Goal: Transaction & Acquisition: Purchase product/service

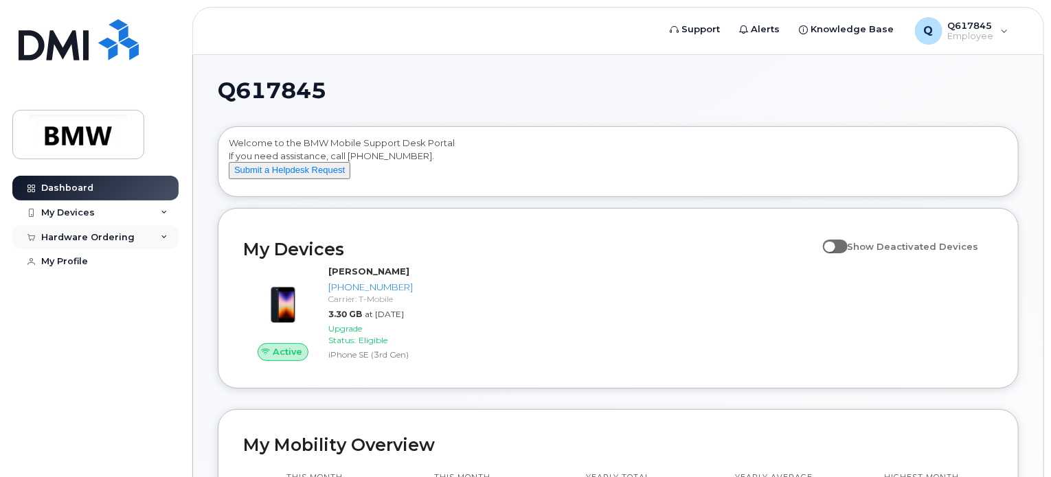
click at [126, 237] on div "Hardware Ordering" at bounding box center [87, 237] width 93 height 11
click at [88, 259] on div "New Order" at bounding box center [73, 262] width 52 height 12
click at [87, 257] on div "New Order" at bounding box center [73, 262] width 52 height 12
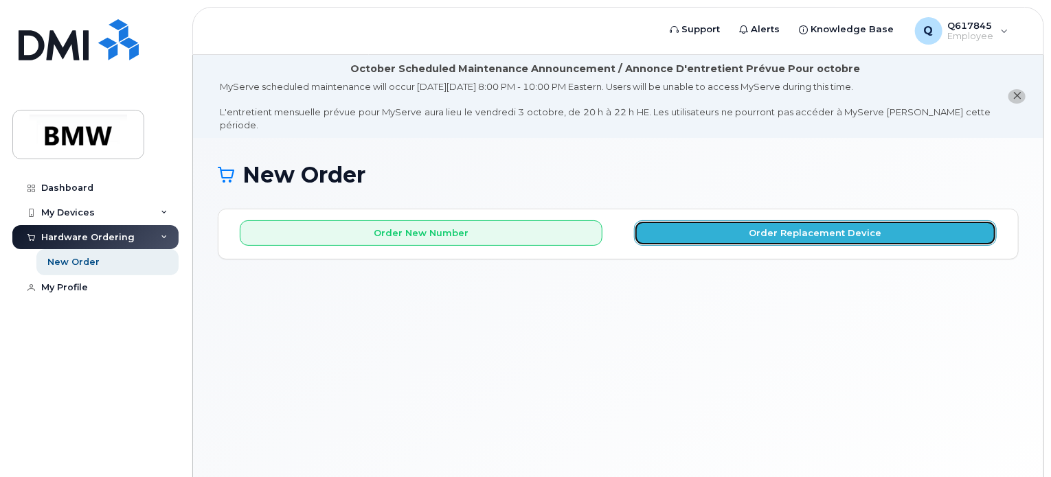
click at [755, 220] on button "Order Replacement Device" at bounding box center [815, 232] width 363 height 25
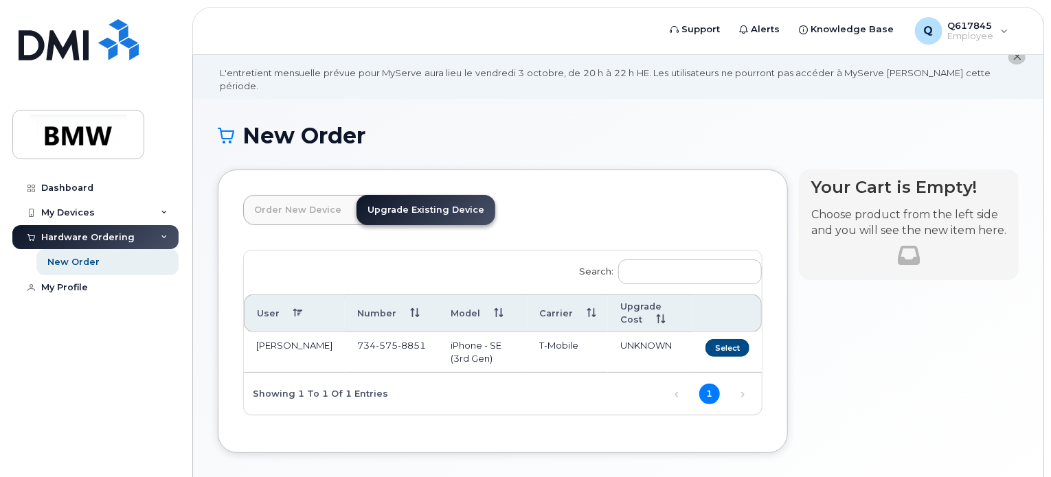
scroll to position [42, 0]
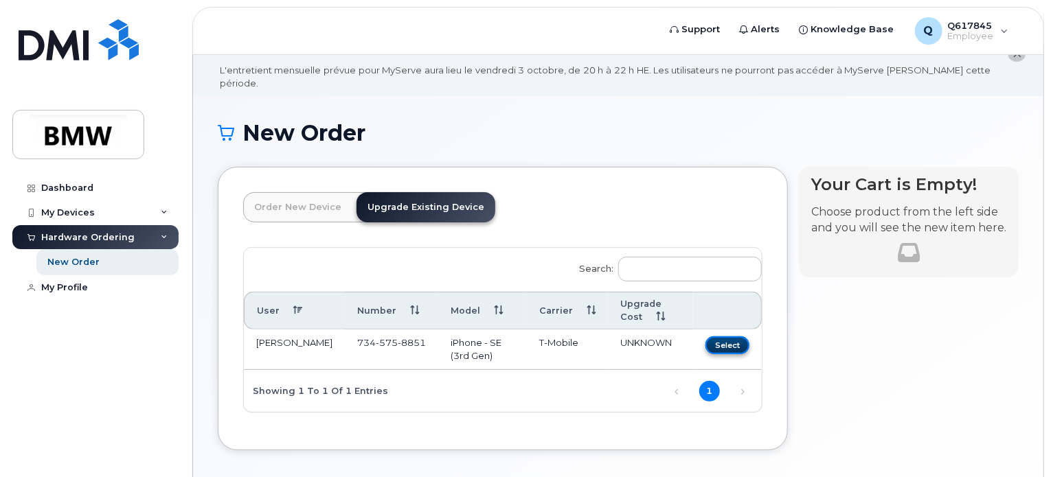
click at [735, 336] on button "Select" at bounding box center [727, 344] width 44 height 17
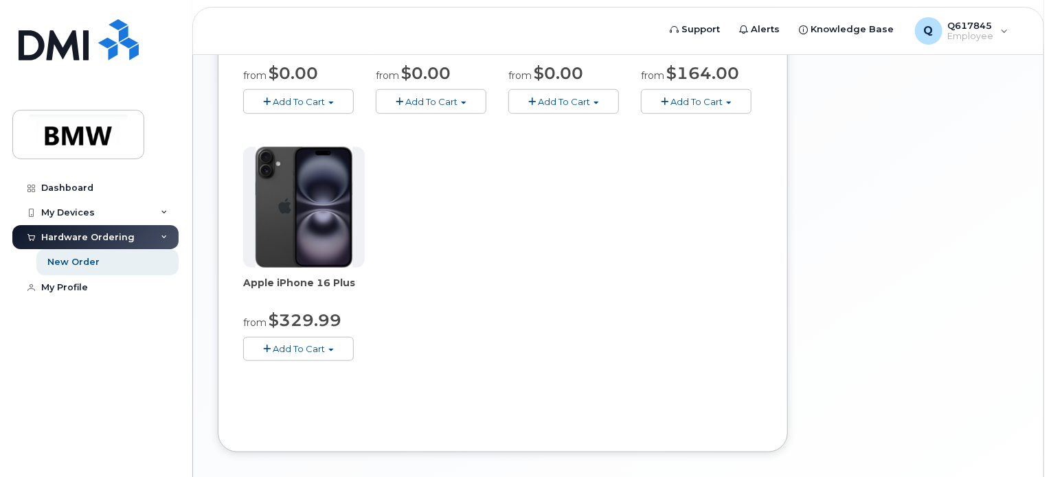
scroll to position [617, 0]
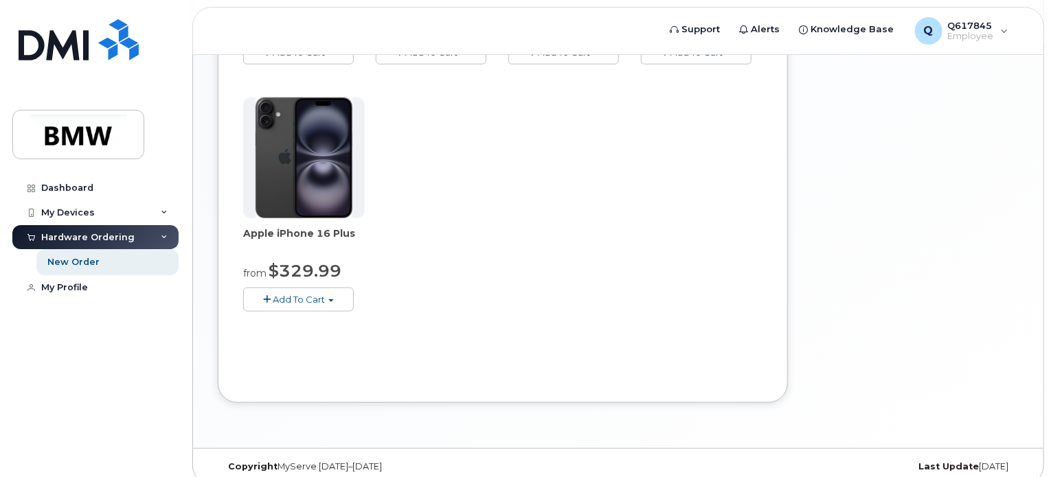
click at [330, 288] on button "Add To Cart" at bounding box center [298, 300] width 111 height 24
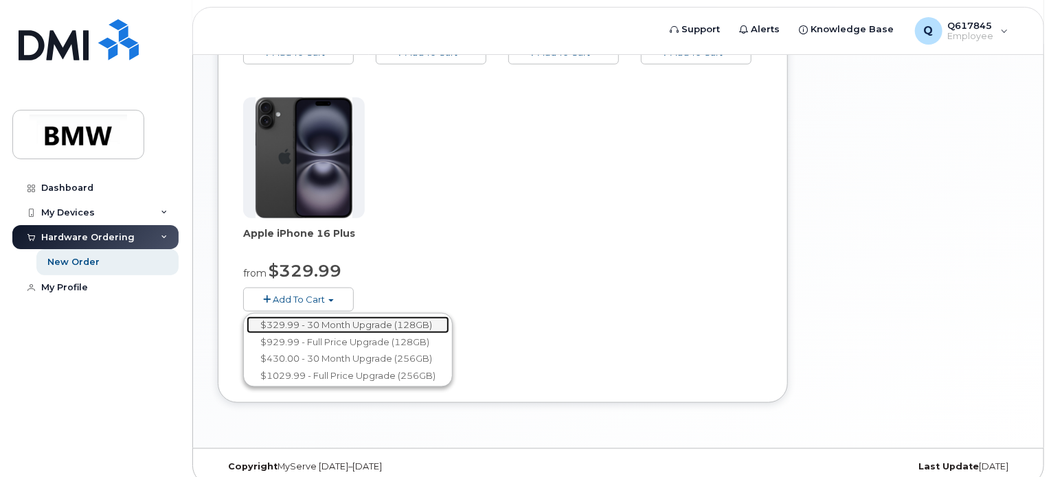
click at [329, 317] on link "$329.99 - 30 Month Upgrade (128GB)" at bounding box center [347, 325] width 203 height 17
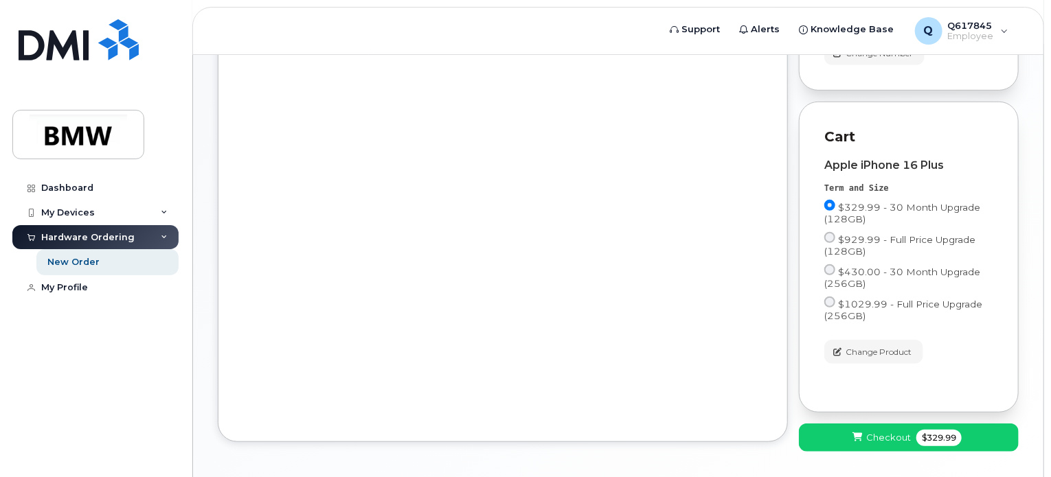
scroll to position [420, 0]
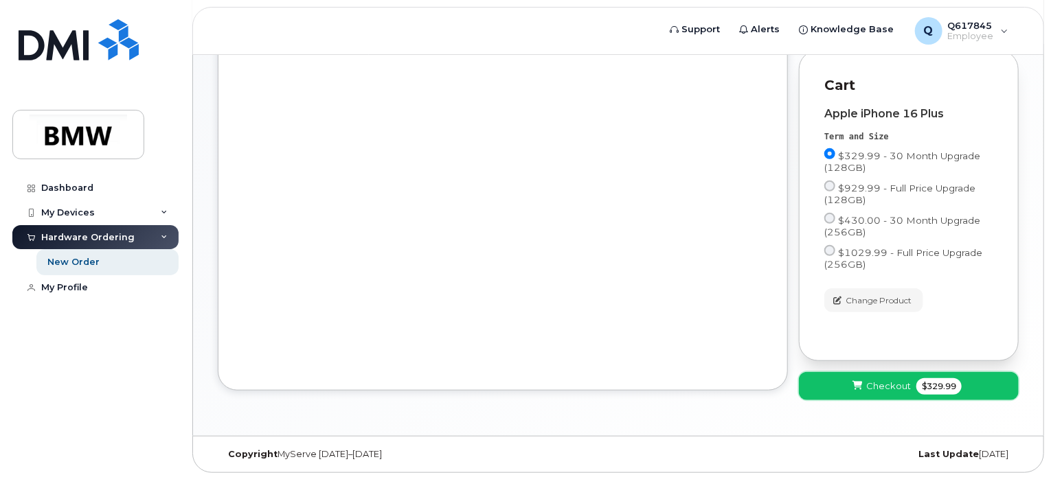
click at [877, 387] on span "Checkout" at bounding box center [888, 386] width 45 height 13
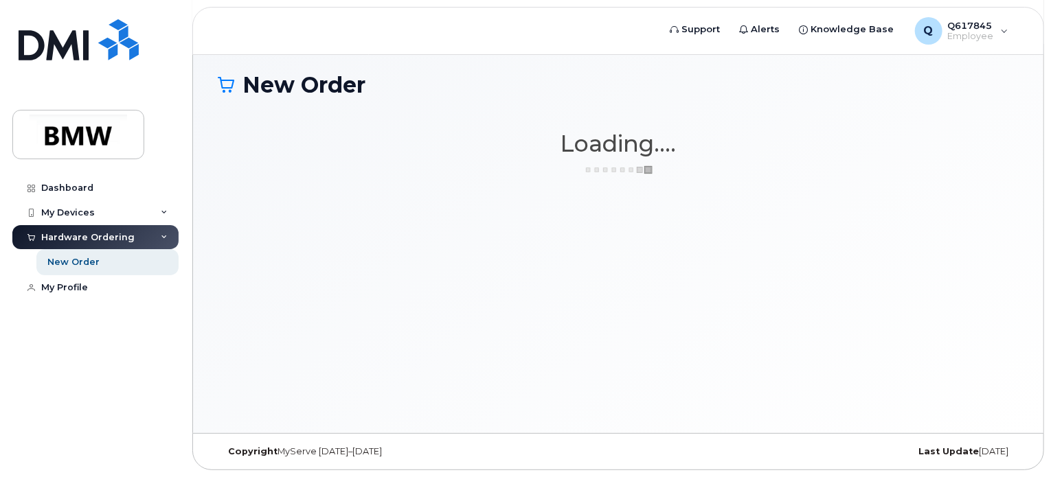
scroll to position [77, 0]
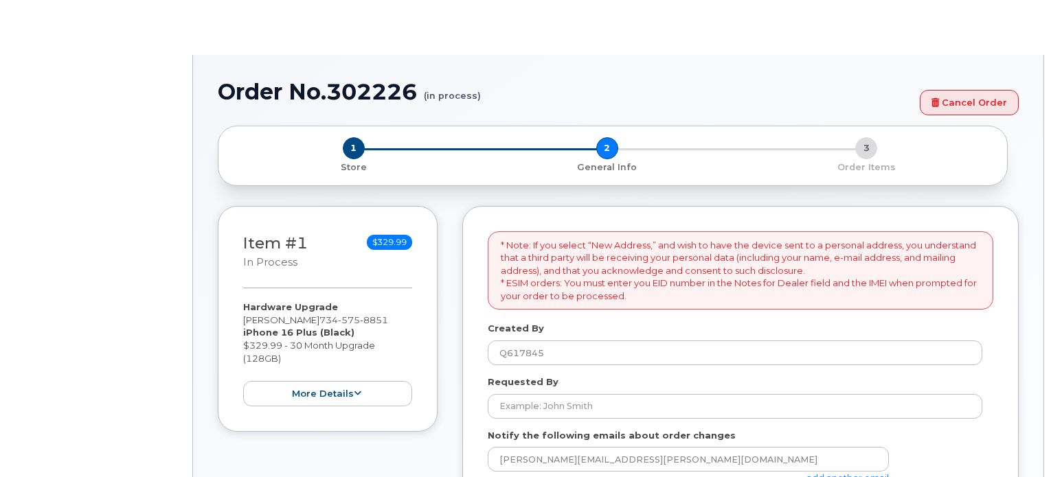
select select
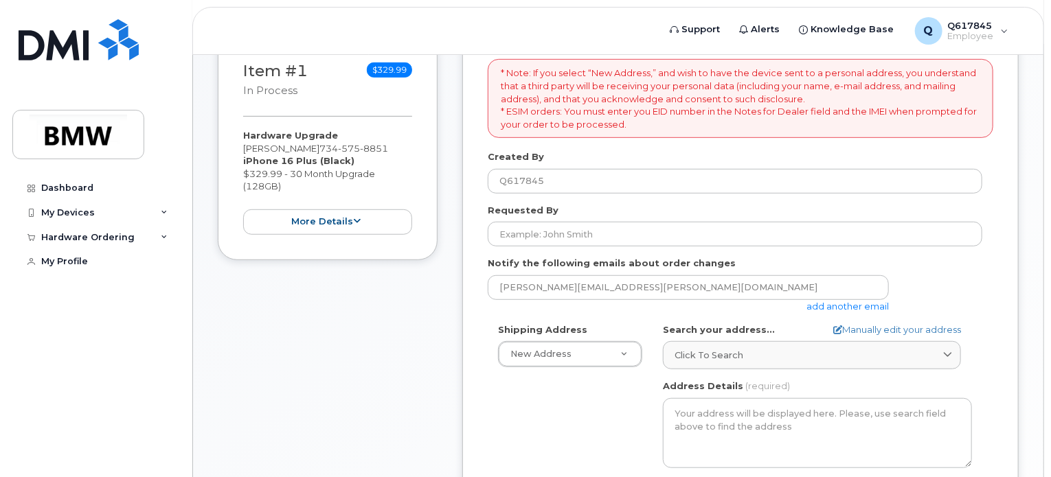
scroll to position [315, 0]
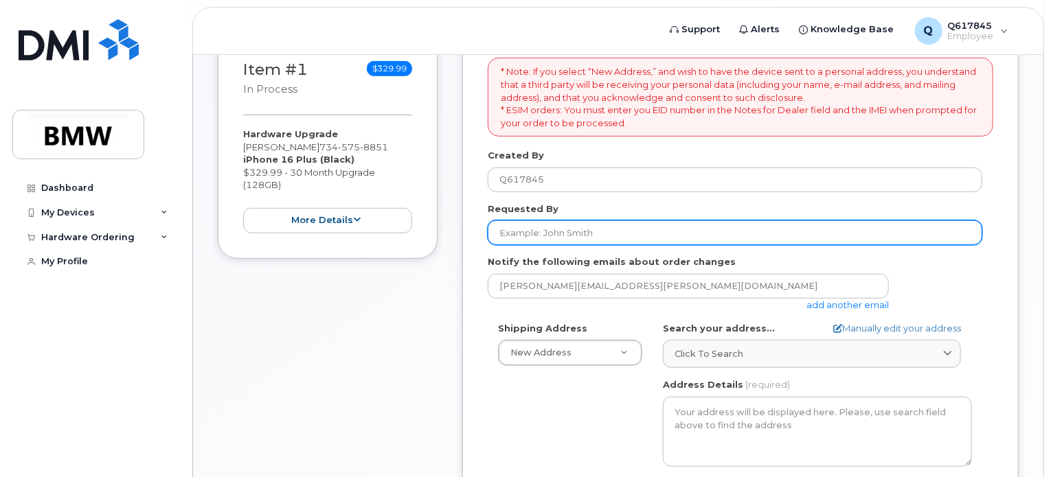
click at [708, 220] on input "Requested By" at bounding box center [734, 232] width 494 height 25
type input "[PERSON_NAME]"
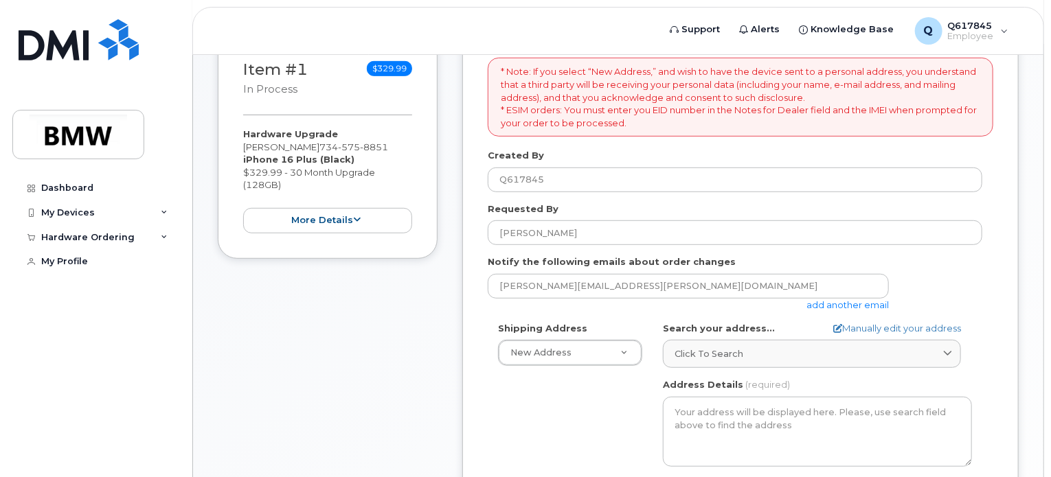
click at [473, 298] on div "* Note: If you select “New Address,” and wish to have the device sent to a pers…" at bounding box center [740, 401] width 556 height 739
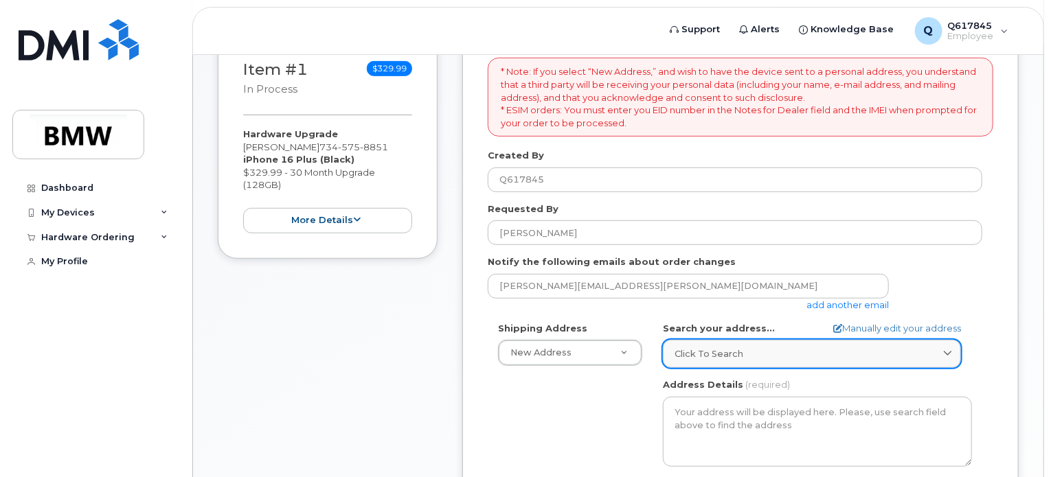
click at [945, 349] on icon at bounding box center [947, 353] width 9 height 9
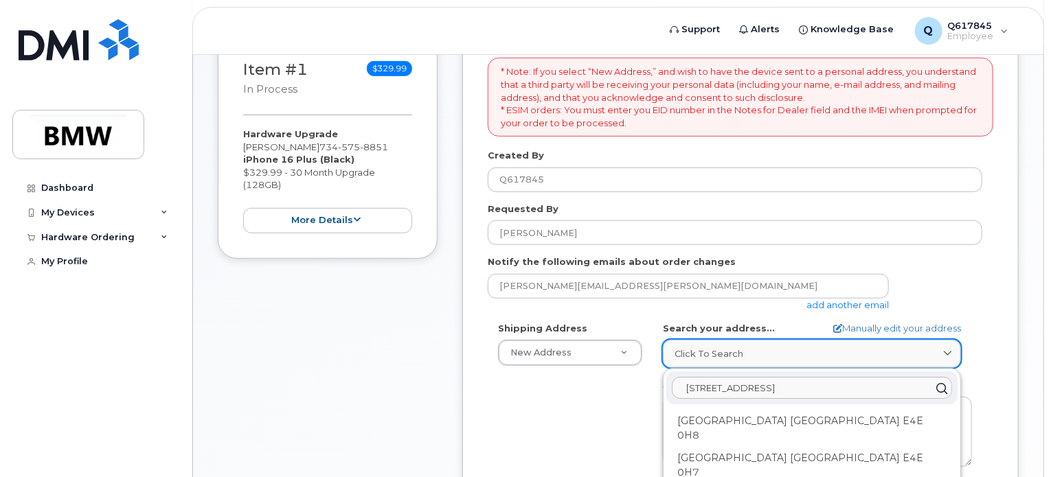
type input "58651 Carriage Lane South Lyon, MI"
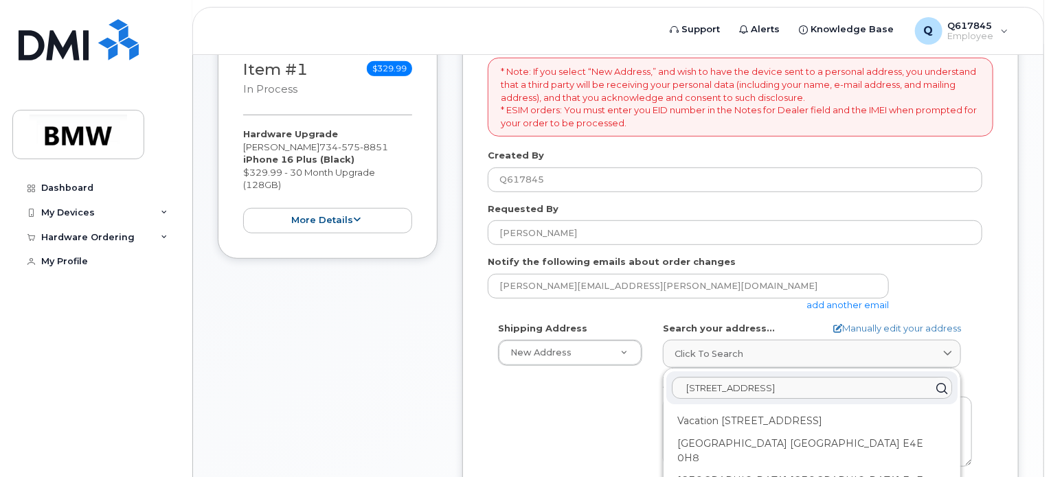
click at [983, 340] on div "Shipping Address New Address New Address BMW MC Plant BMW North America Financi…" at bounding box center [739, 479] width 505 height 315
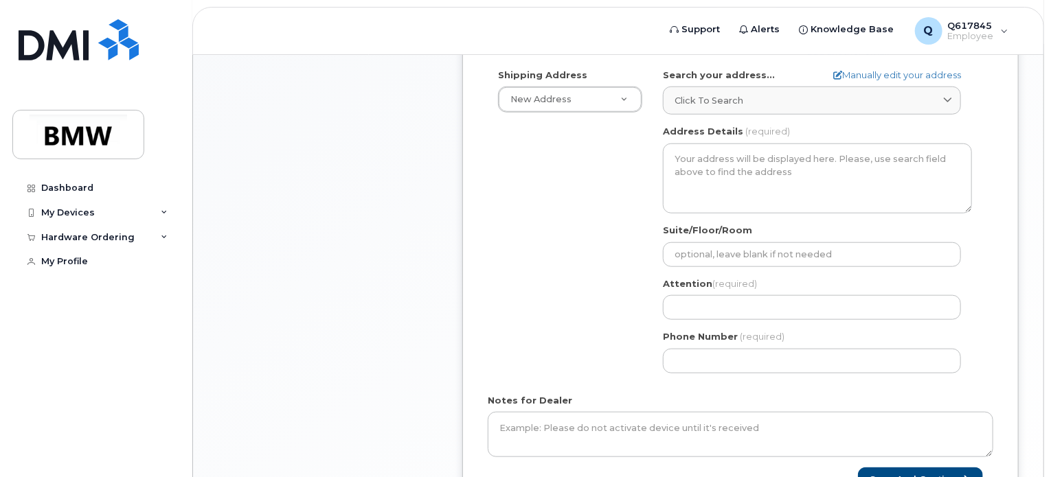
scroll to position [571, 0]
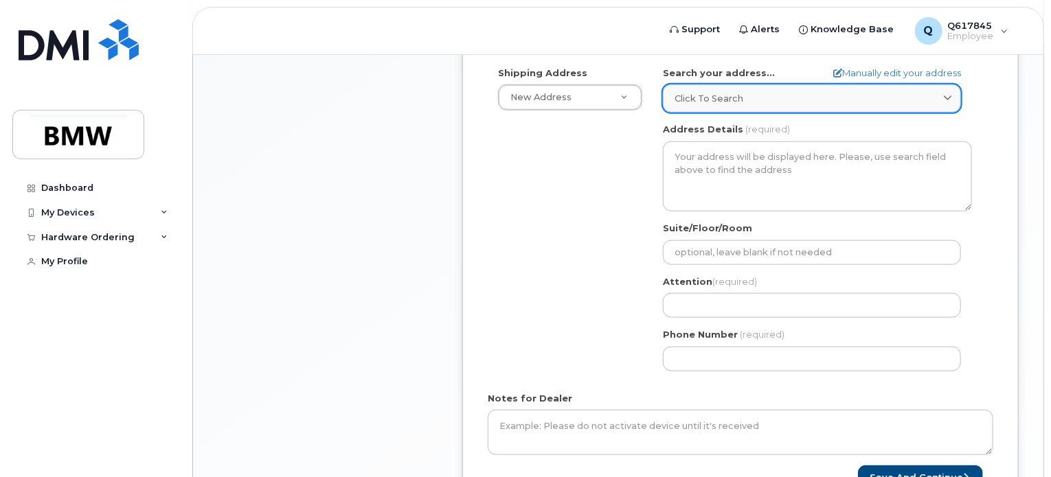
click at [943, 94] on icon at bounding box center [947, 98] width 9 height 9
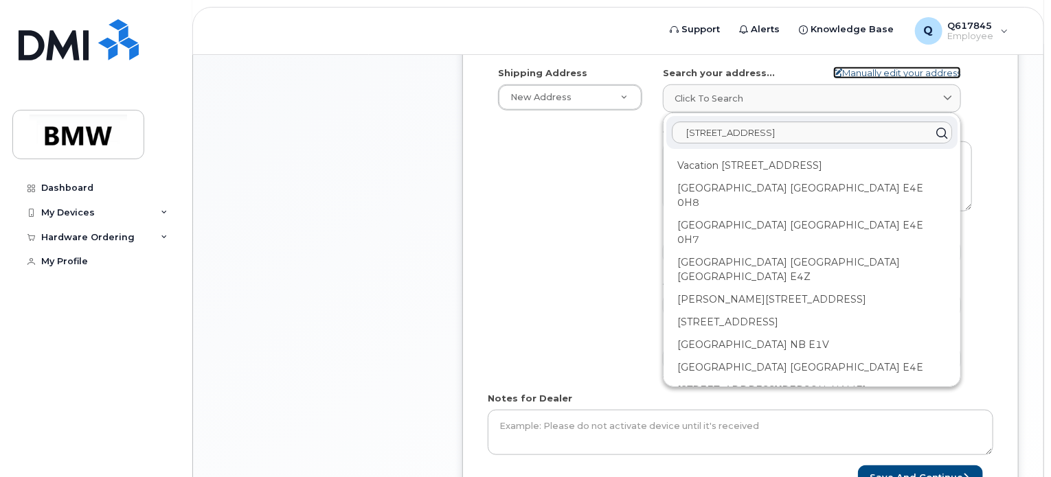
click at [902, 67] on link "Manually edit your address" at bounding box center [897, 73] width 128 height 13
select select
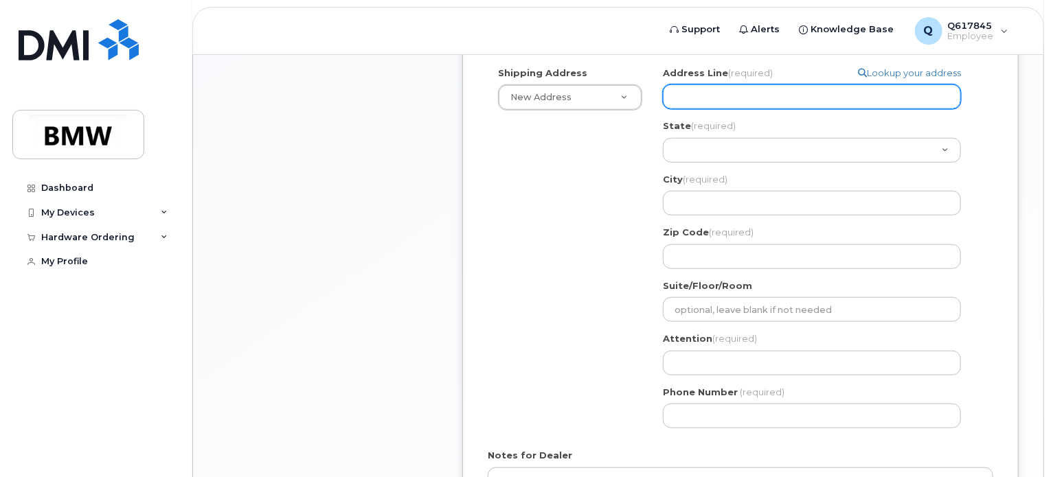
click at [850, 84] on input "Address Line (required)" at bounding box center [812, 96] width 298 height 25
select select
type input "5"
select select
type input "58"
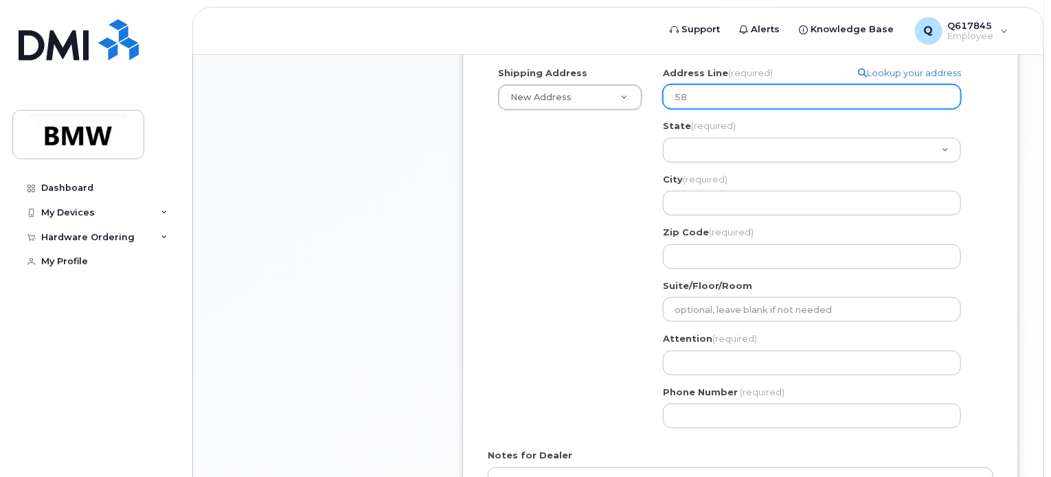
select select
type input "586"
select select
type input "5865"
select select
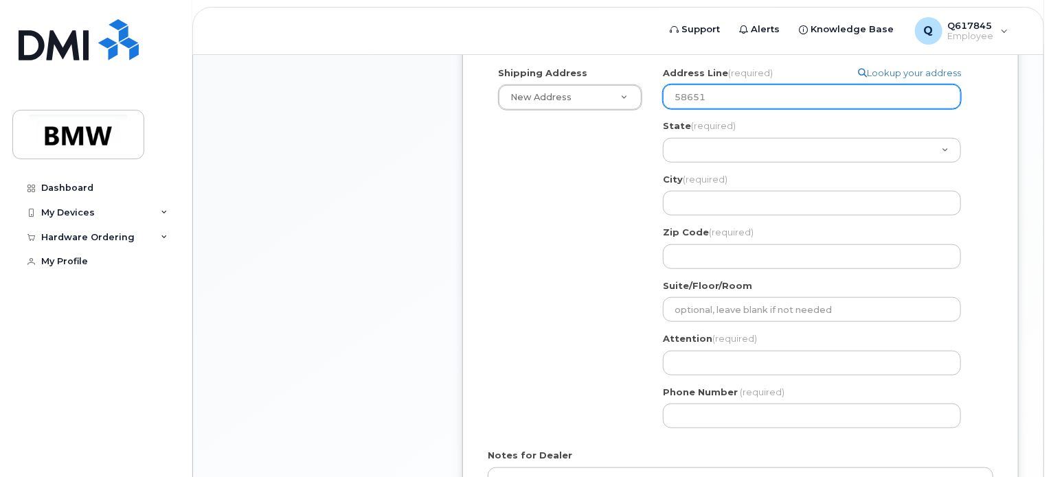
type input "58651"
select select
type input "58651 C"
select select
type input "58651 Ca"
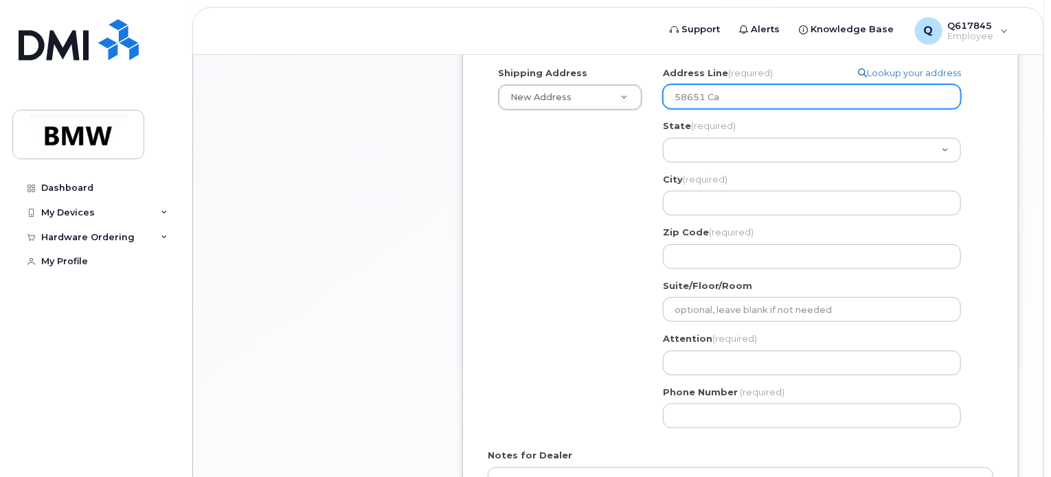
select select
type input "58651 Car"
select select
type input "58651 Carr"
select select
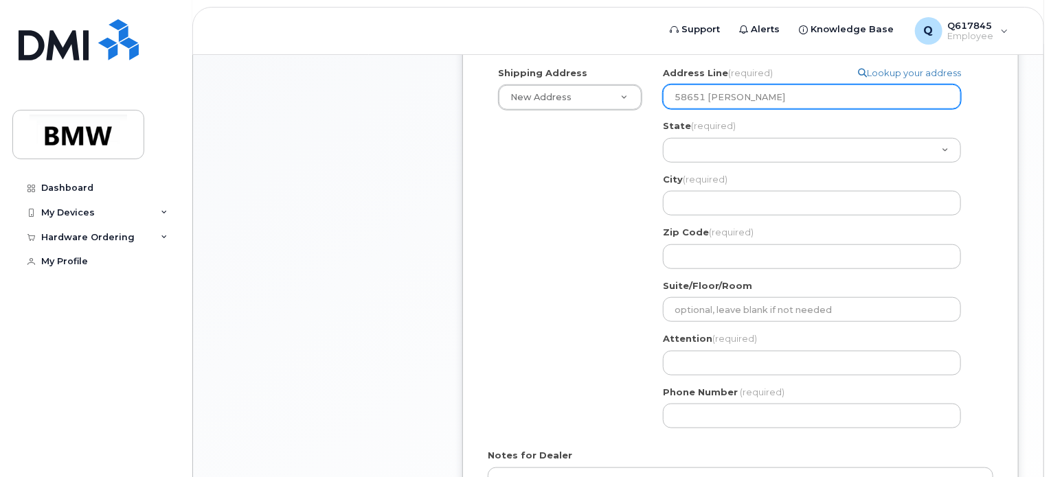
type input "58651 Carri"
select select
type input "58651 Carria"
select select
type input "58651 Carriag"
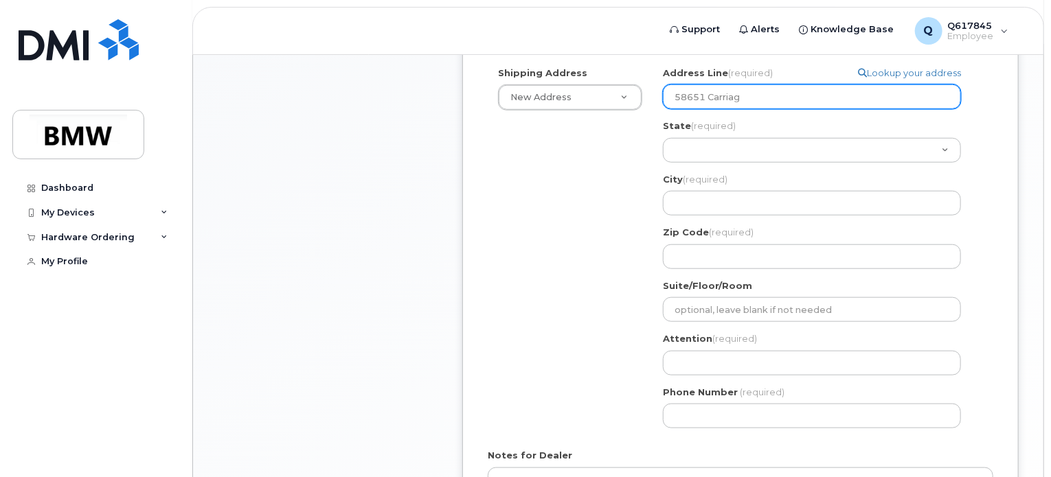
select select
type input "58651 Carriage"
select select
type input "58651 Carriage L"
select select
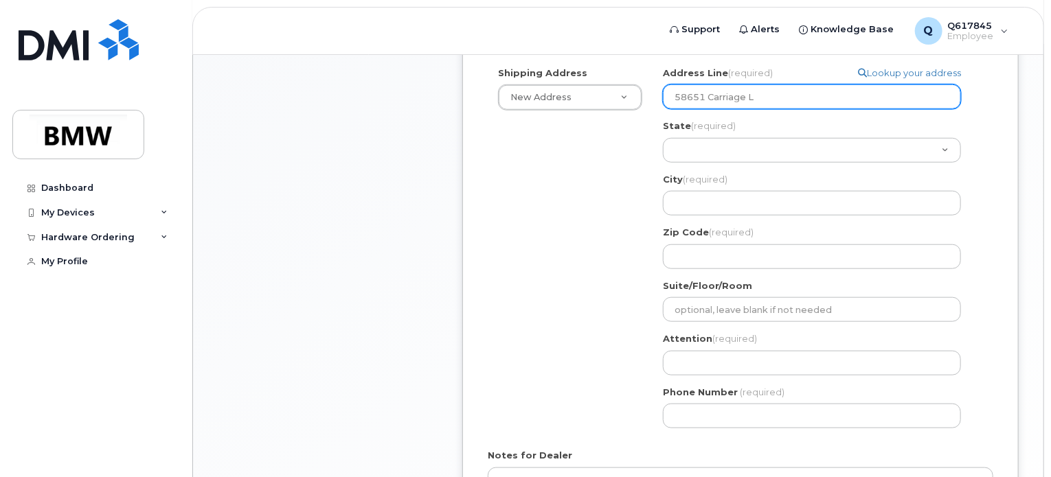
type input "58651 Carriage La"
select select
type input "58651 Carriage Lan"
select select
type input "58651 Carriage Lane"
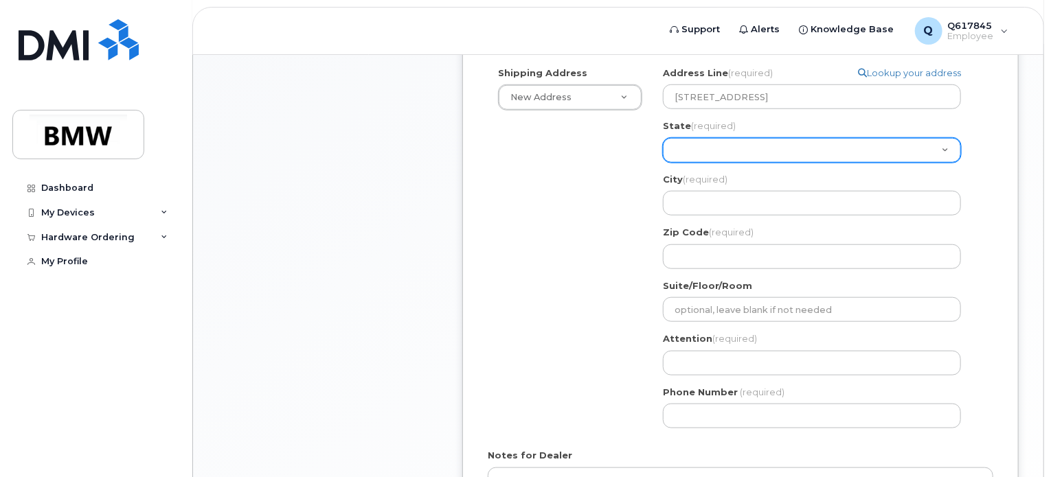
click at [945, 138] on select "Alabama Alaska American Samoa Arizona Arkansas California Colorado Connecticut …" at bounding box center [812, 150] width 298 height 25
select select "MI"
click at [663, 138] on select "Alabama Alaska American Samoa Arizona Arkansas California Colorado Connecticut …" at bounding box center [812, 150] width 298 height 25
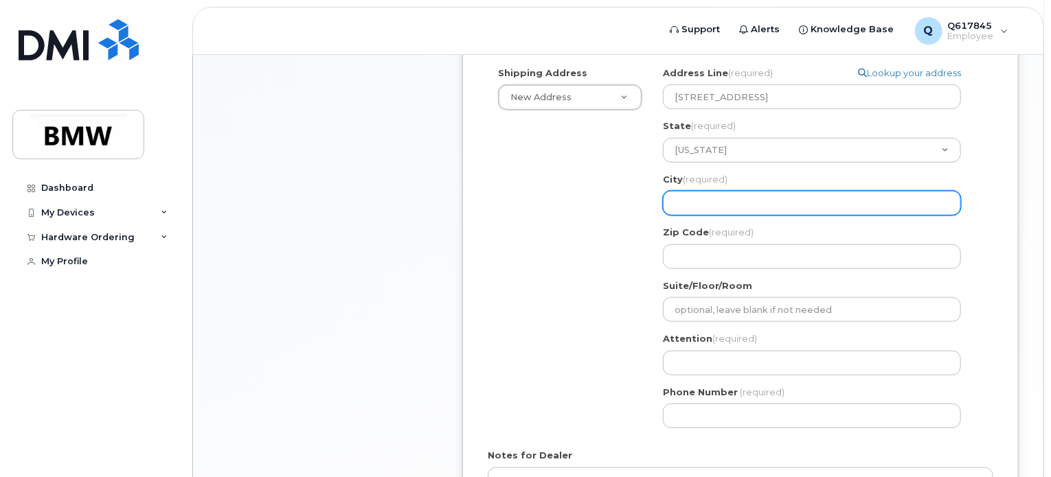
click at [795, 192] on input "City (required)" at bounding box center [812, 203] width 298 height 25
select select
type input "S"
select select
type input "So"
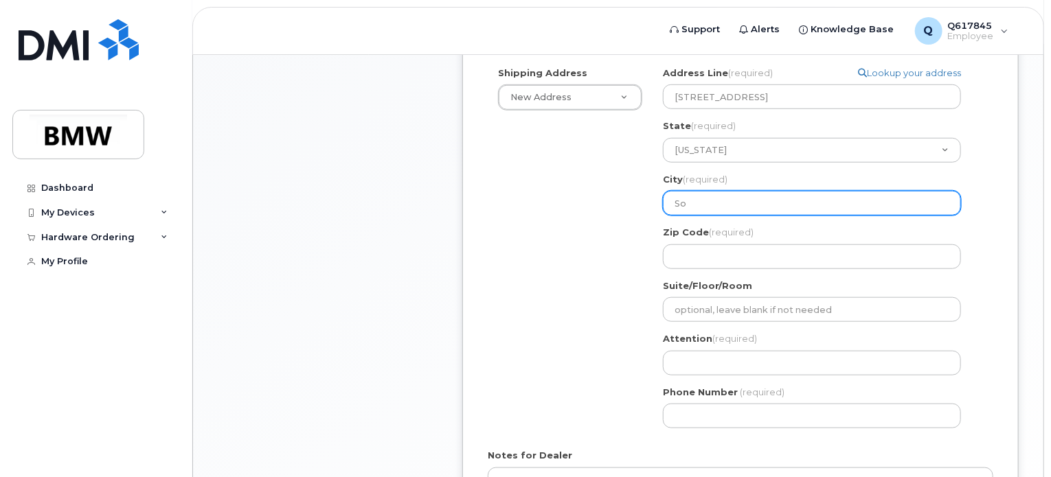
select select
type input "Sou"
select select
type input "Sout"
select select
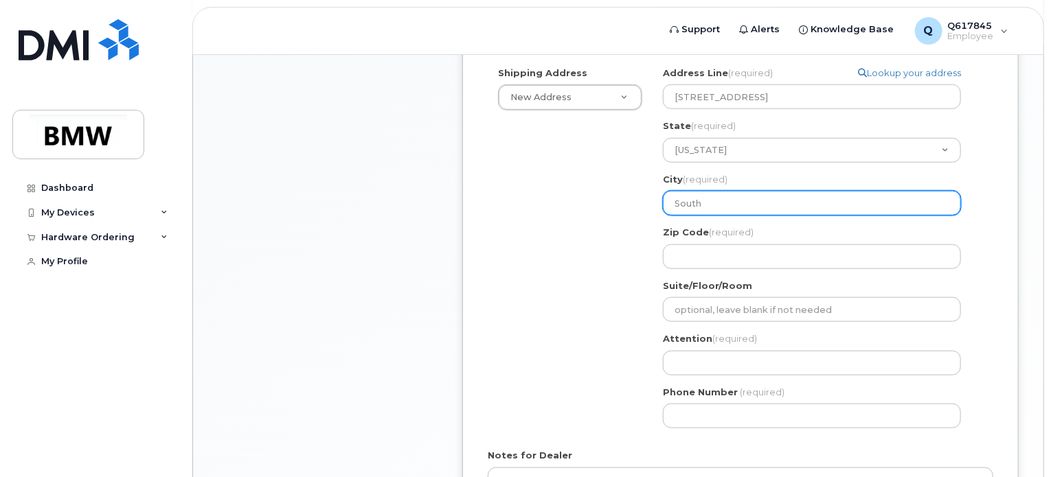
type input "South"
select select
type input "South L"
select select
type input "South Ly"
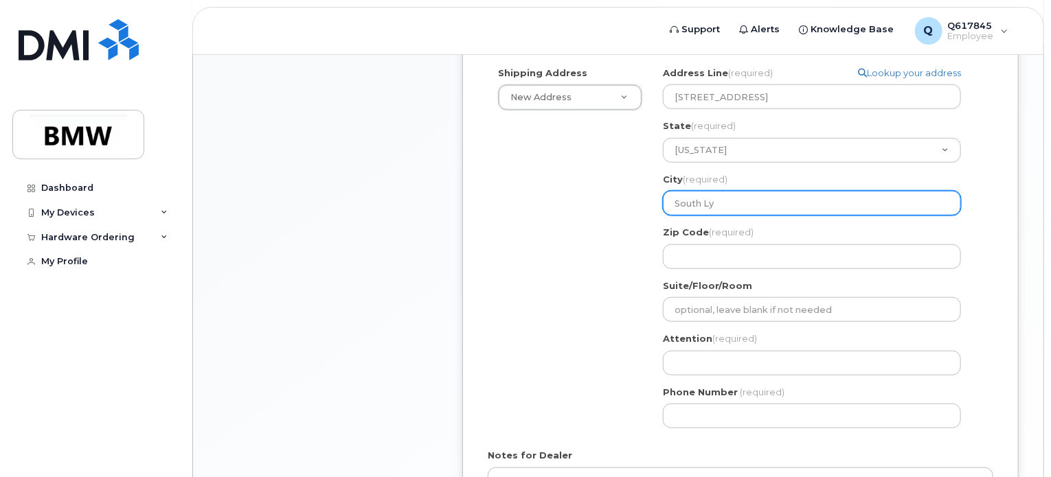
select select
type input "South Lyo"
select select
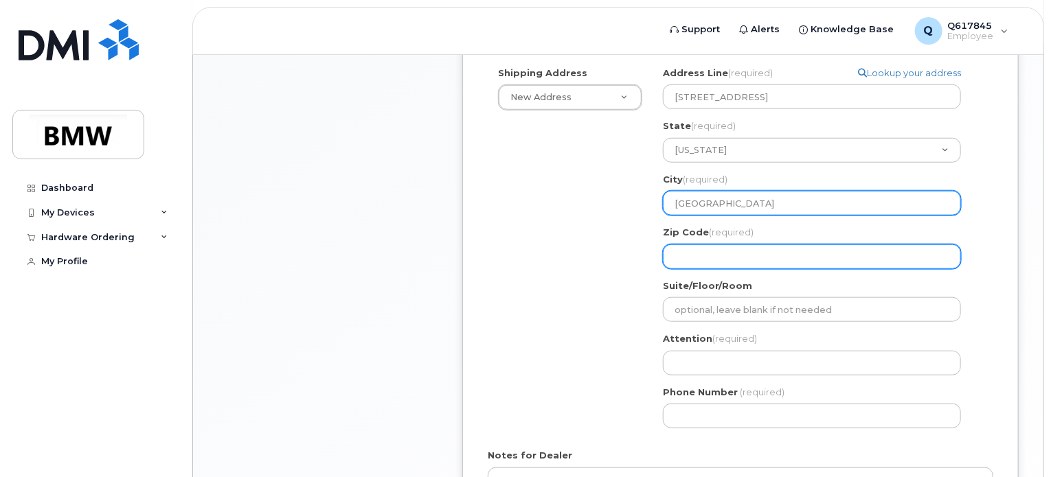
type input "South Lyon"
click at [783, 246] on input "Zip Code (required)" at bounding box center [812, 256] width 298 height 25
select select
type input "4"
select select
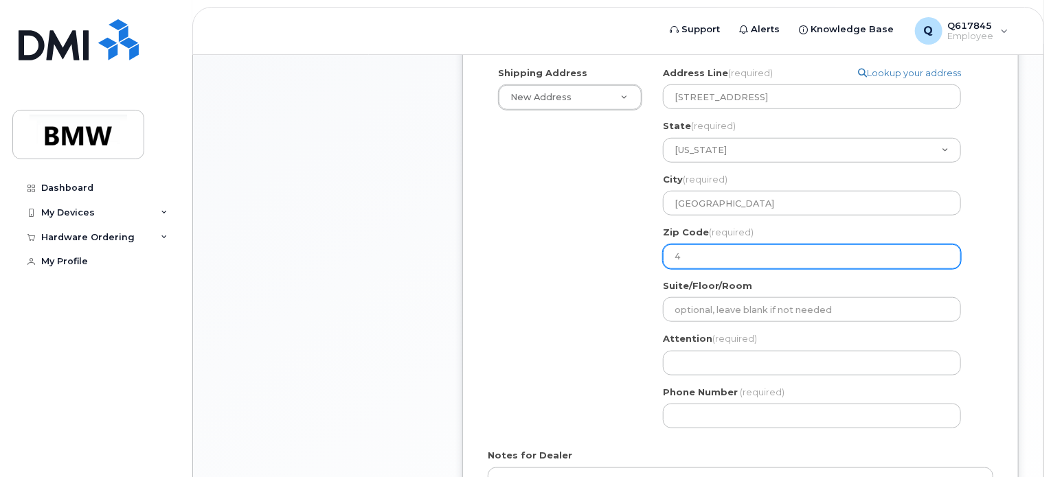
type input "48"
select select
type input "481"
select select
type input "4817"
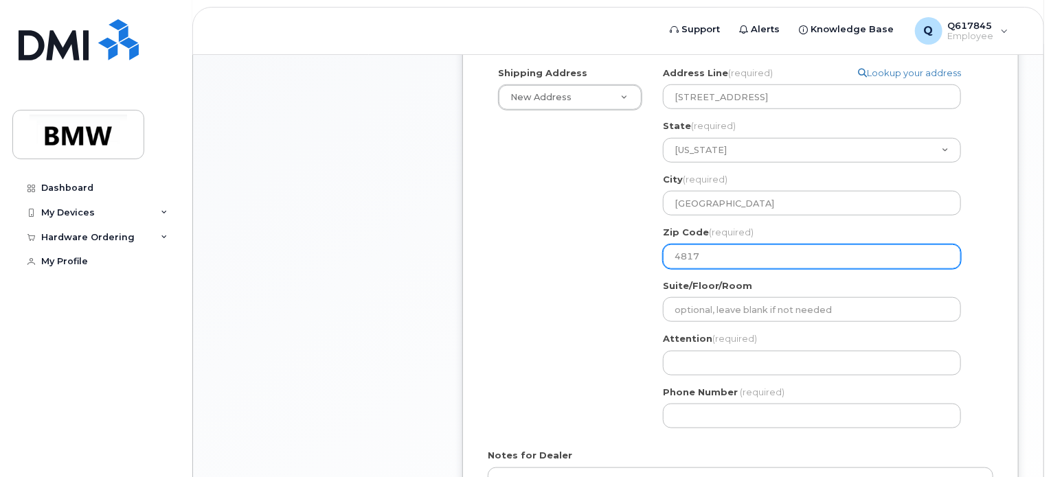
select select
type input "48178"
click at [621, 266] on div "Shipping Address New Address New Address BMW MC Plant BMW North America Financi…" at bounding box center [734, 253] width 494 height 373
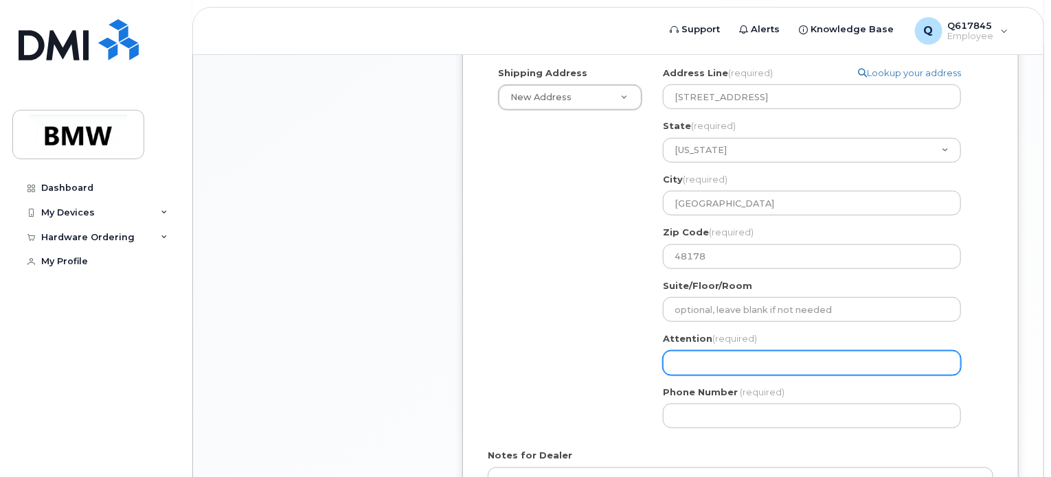
click at [722, 351] on input "Attention (required)" at bounding box center [812, 363] width 298 height 25
select select
type input "A"
select select
type input "Aud"
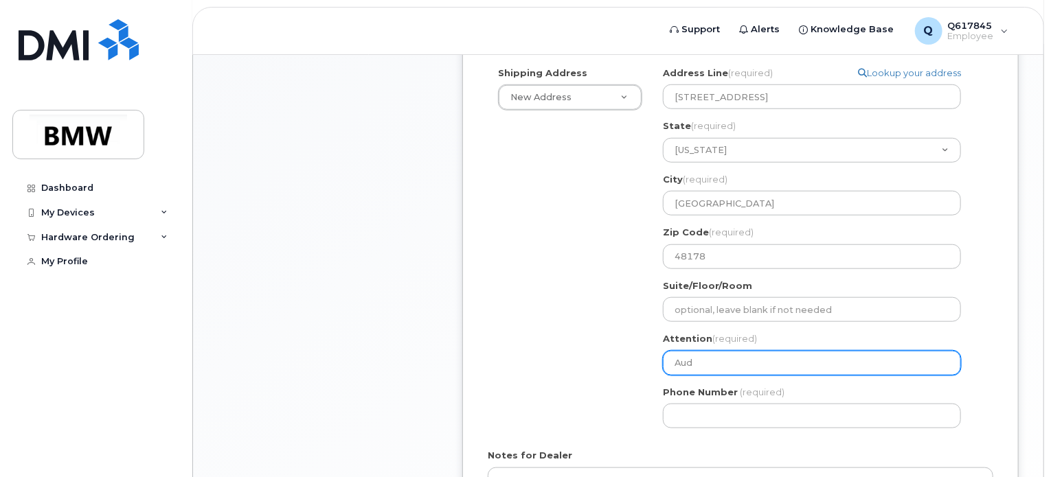
select select
type input "Audr"
select select
type input "Audri"
select select
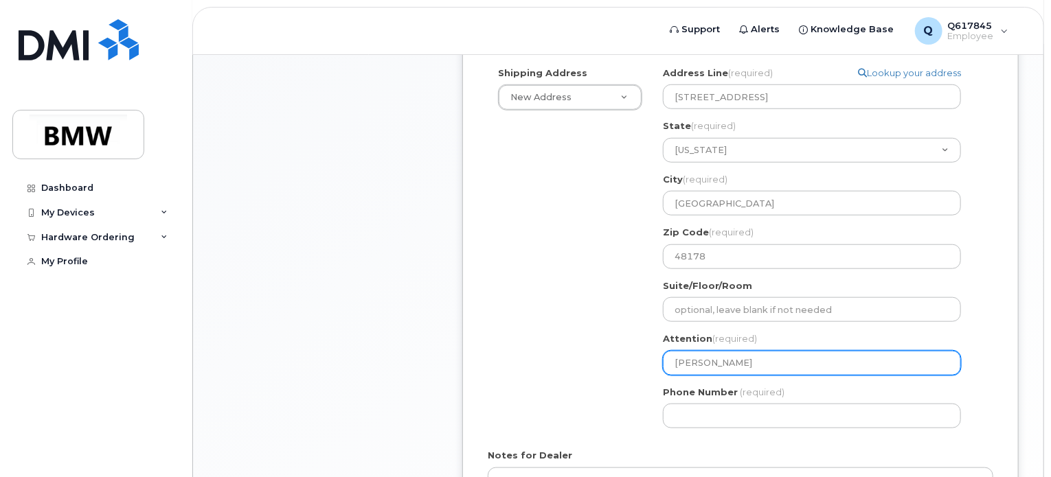
type input "Audrie"
select select
type input "Audrie J"
select select
type input "Audrie Je"
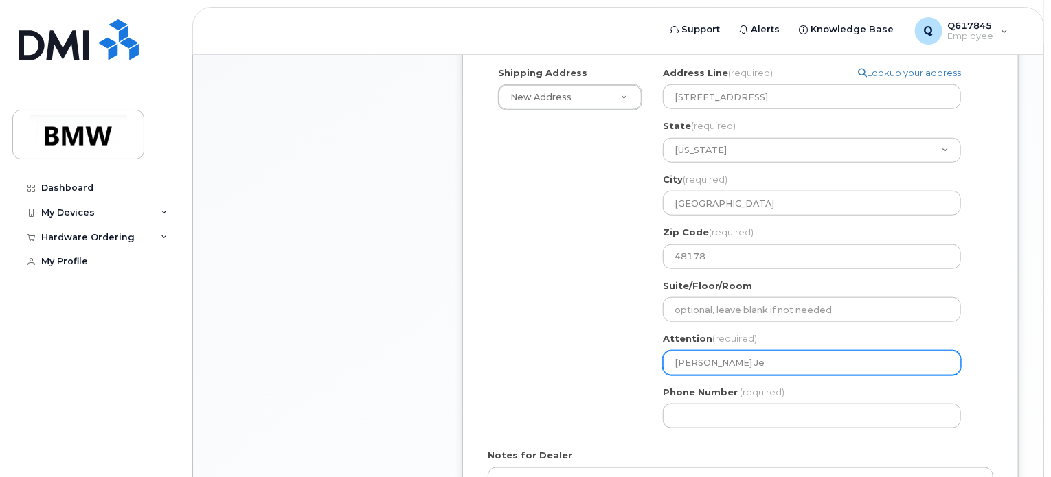
select select
type input "Audrie Jef"
select select
type input "Audrie Jeff"
select select
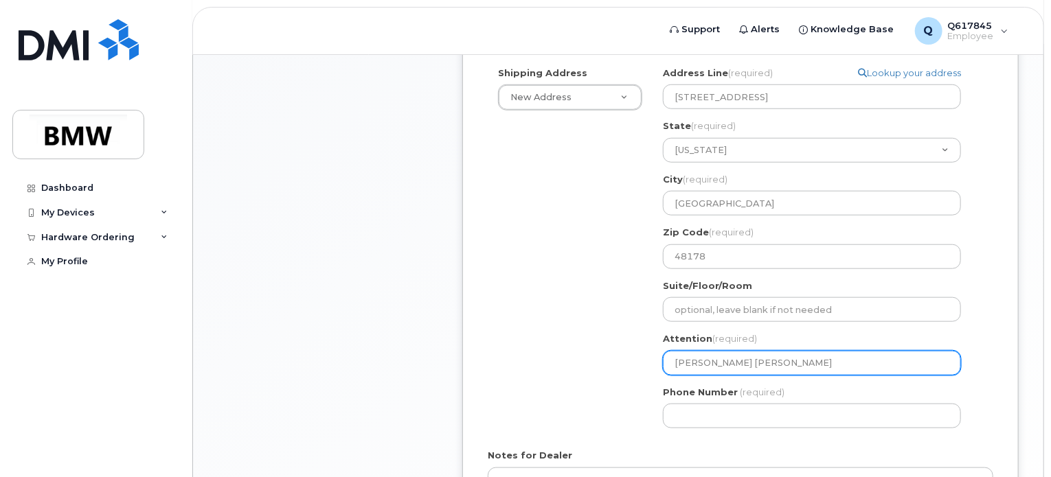
type input "Audrie Jeffo"
select select
type input "Audrie Jeffor"
select select
type input "Audrie Jefford"
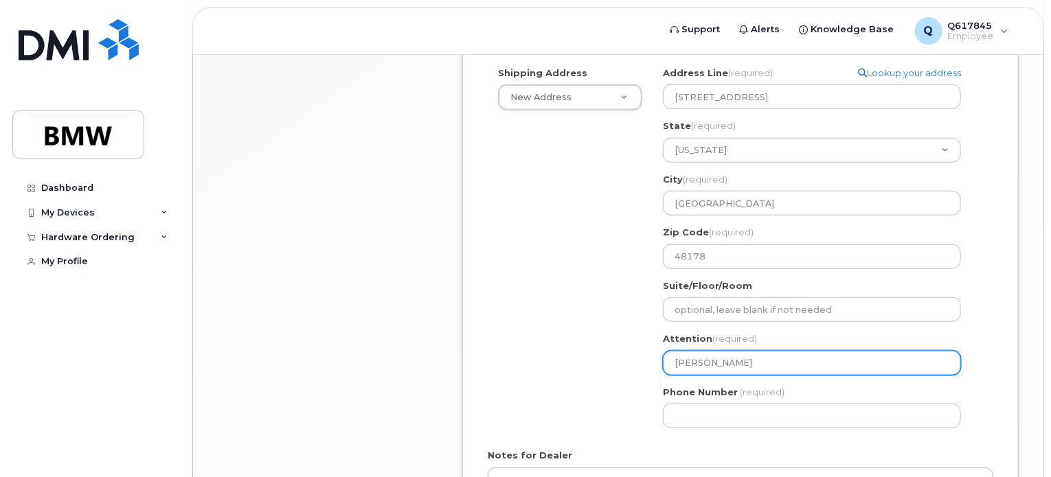
select select
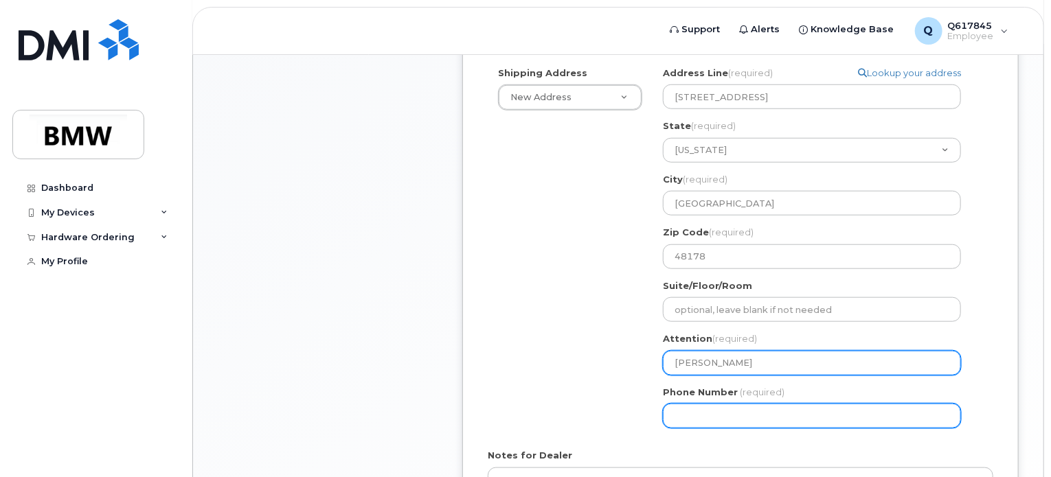
type input "[PERSON_NAME]"
click at [706, 404] on input "Phone Number" at bounding box center [812, 416] width 298 height 25
type input "734"
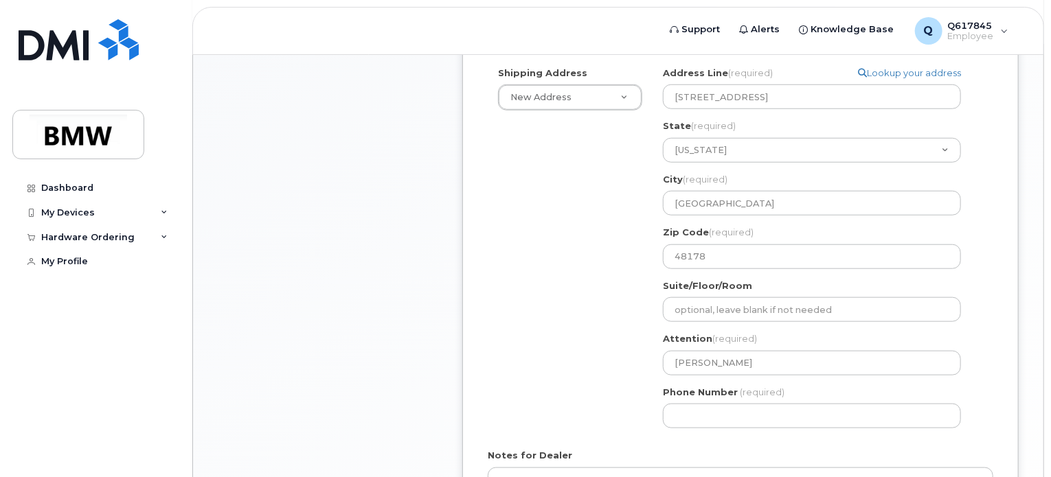
click at [605, 395] on div "Shipping Address New Address New Address BMW MC Plant BMW North America Financi…" at bounding box center [734, 253] width 494 height 373
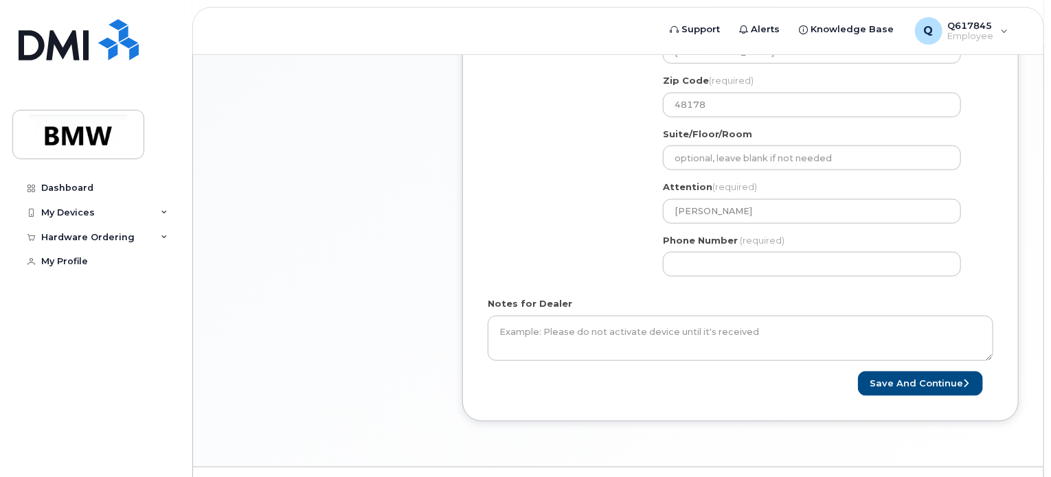
scroll to position [742, 0]
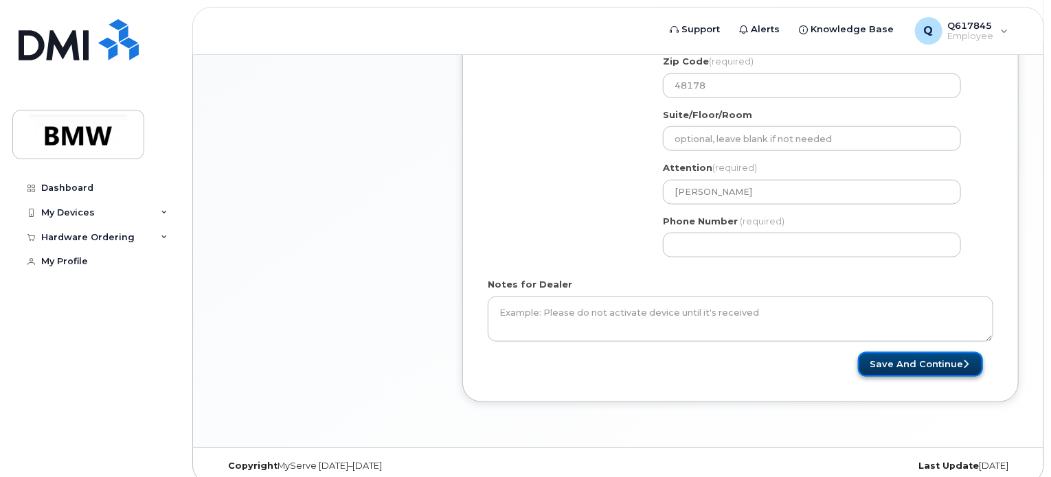
click at [893, 352] on button "Save and Continue" at bounding box center [920, 364] width 125 height 25
click at [720, 260] on form "* Note: If you select “New Address,” and wish to have the device sent to a pers…" at bounding box center [739, 4] width 505 height 746
click at [865, 352] on button "Save and Continue" at bounding box center [920, 364] width 125 height 25
click at [762, 278] on div "Notes for Dealer" at bounding box center [739, 309] width 505 height 63
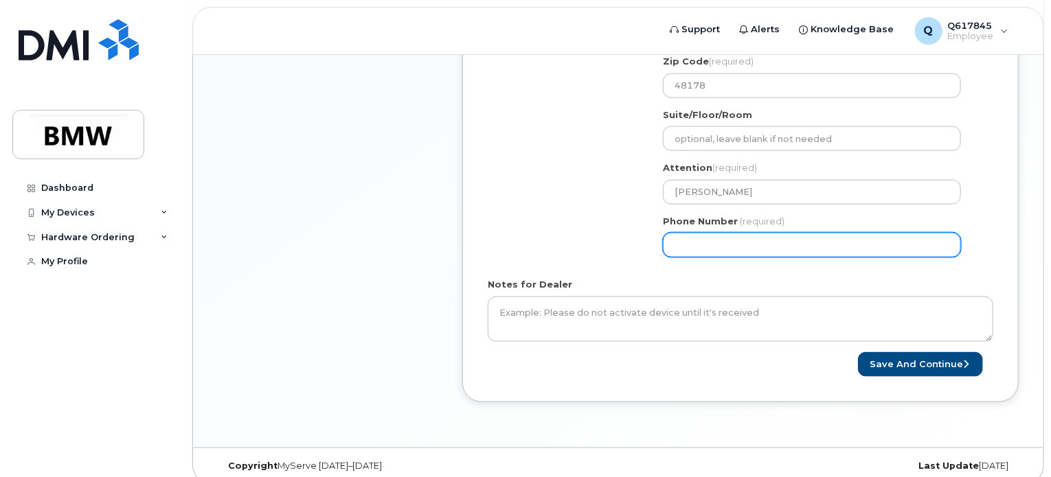
click at [720, 233] on input "Phone Number" at bounding box center [812, 245] width 298 height 25
click at [697, 233] on input "Phone Number" at bounding box center [812, 245] width 298 height 25
select select
type input "7345758851"
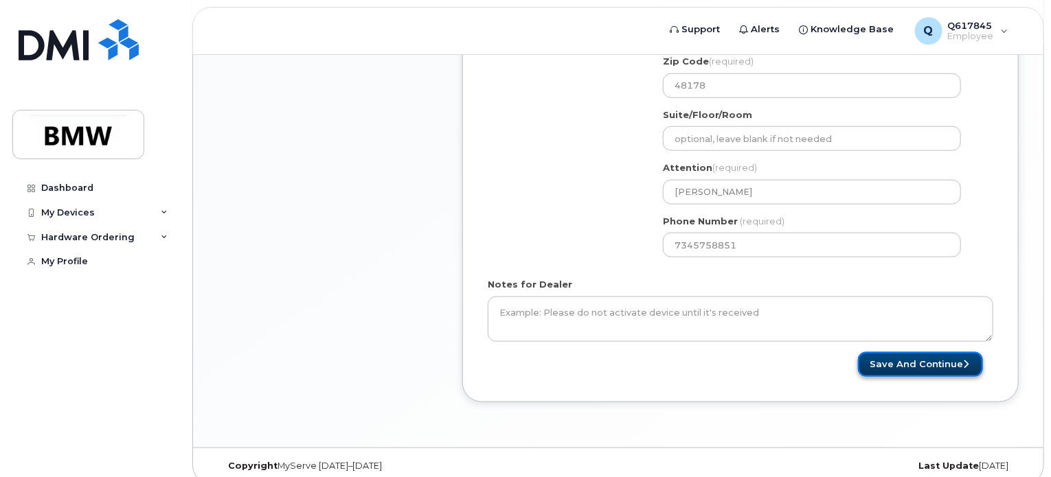
click at [881, 352] on button "Save and Continue" at bounding box center [920, 364] width 125 height 25
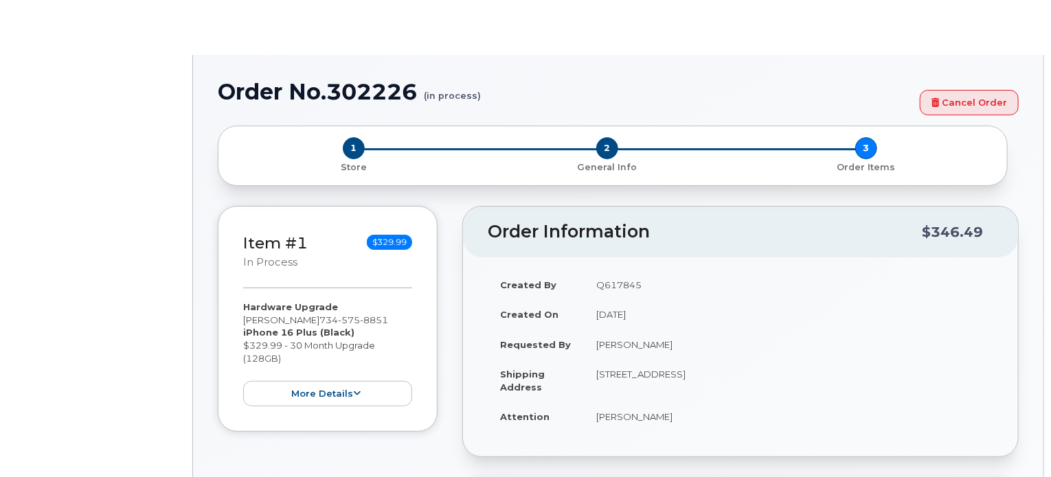
select select "1895996"
type input "1898398"
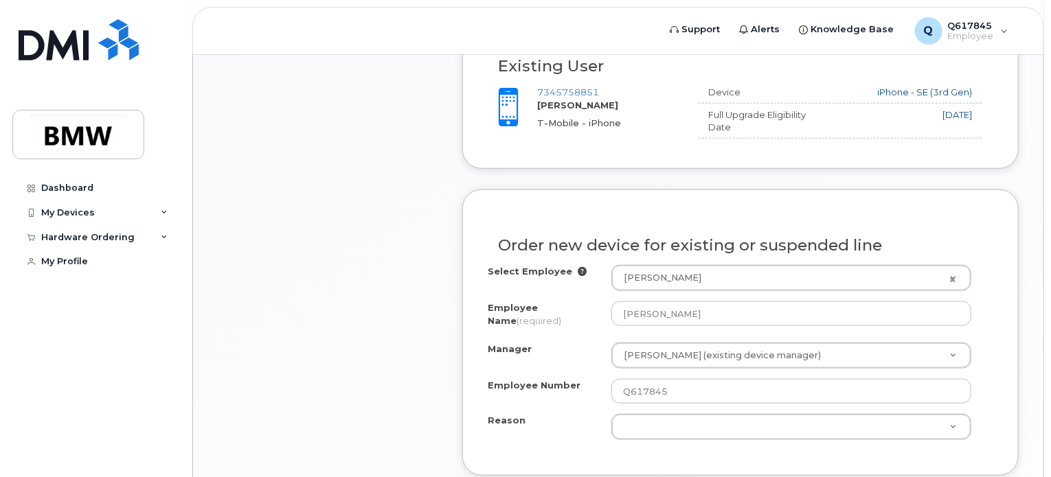
scroll to position [613, 0]
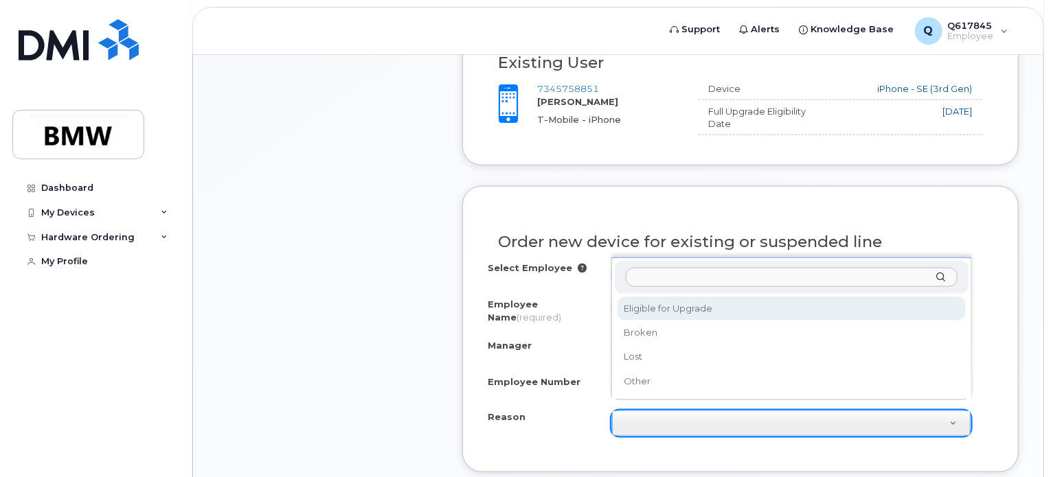
select select "eligible_for_upgrade"
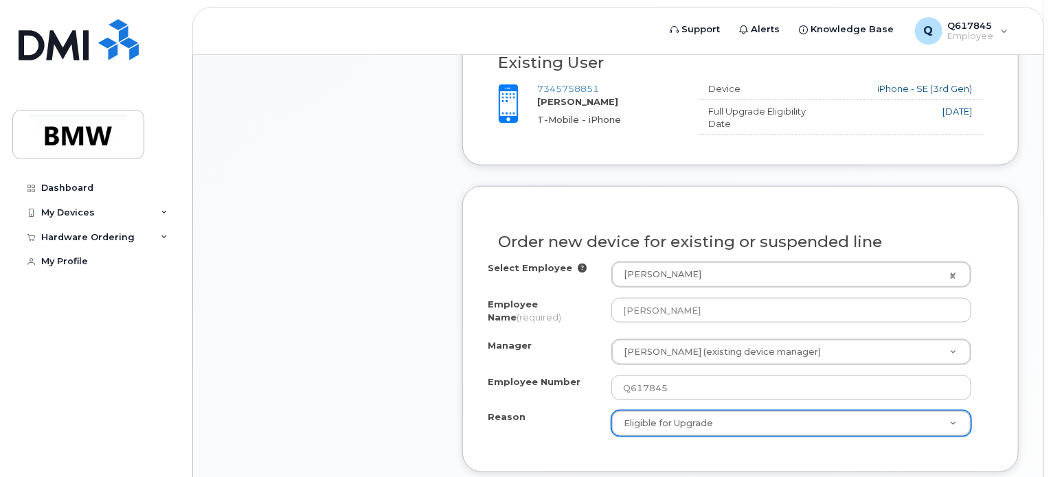
scroll to position [625, 0]
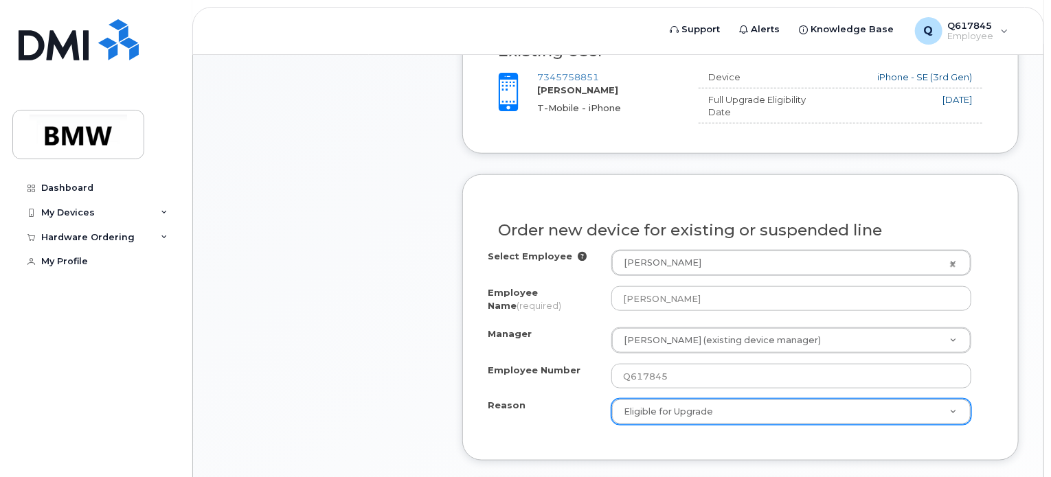
click at [1049, 339] on body "Support Alerts Knowledge Base Q Q617845 Employee English Français Sign out Dash…" at bounding box center [525, 226] width 1051 height 1702
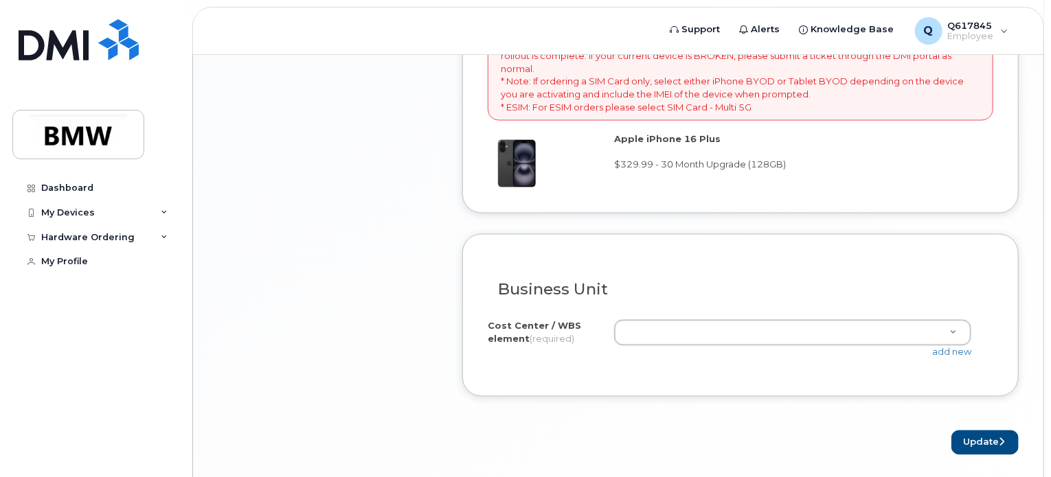
scroll to position [1181, 0]
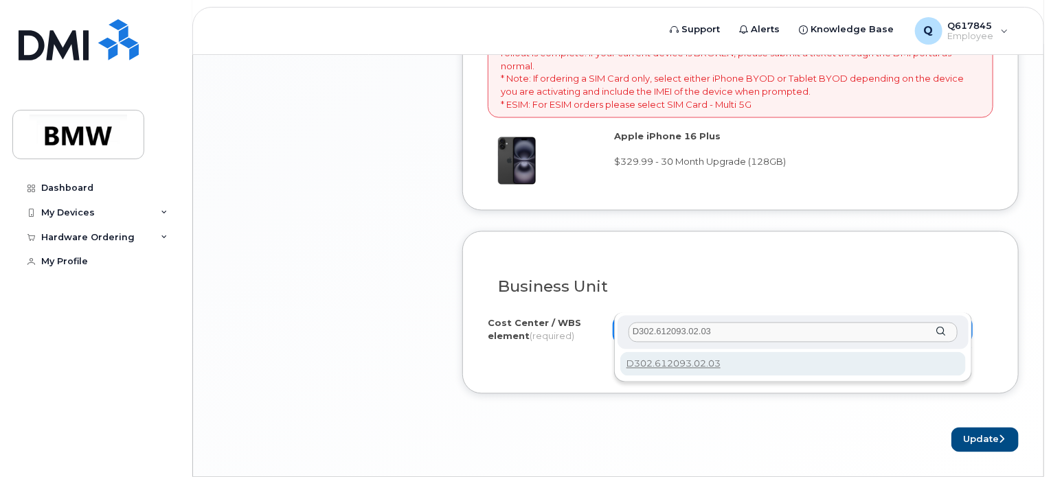
type input "D302.612093.02.03"
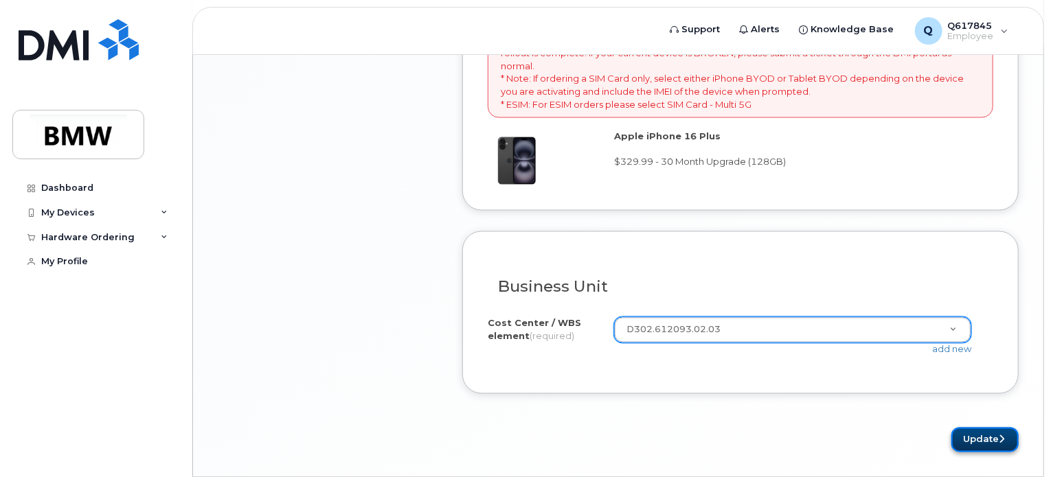
click at [975, 428] on button "Update" at bounding box center [984, 440] width 67 height 25
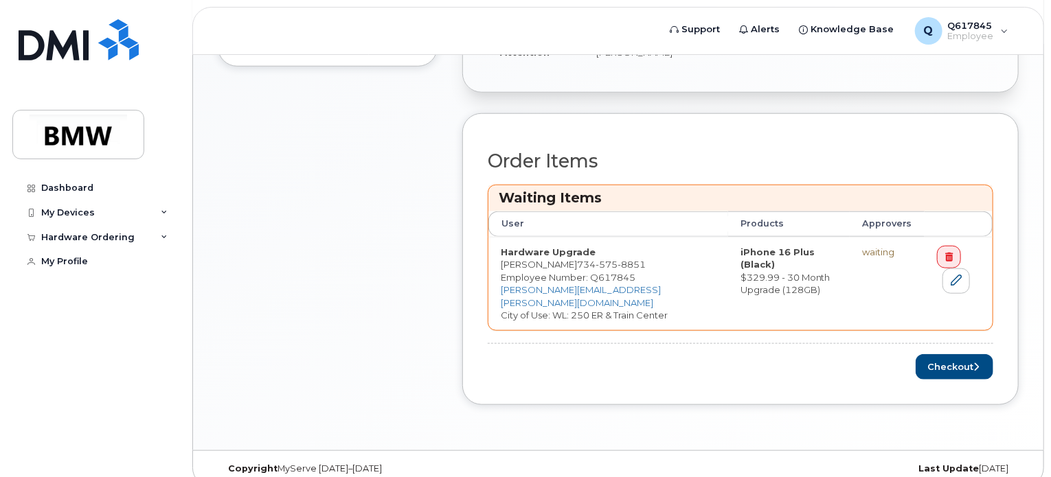
scroll to position [566, 0]
click at [955, 354] on button "Checkout" at bounding box center [954, 366] width 78 height 25
